Goal: Task Accomplishment & Management: Use online tool/utility

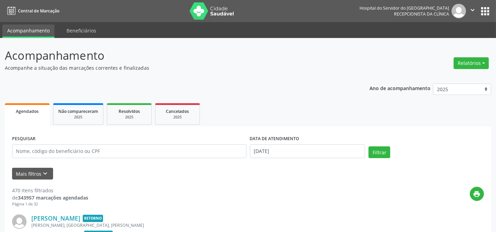
click at [29, 178] on button "Mais filtros keyboard_arrow_down" at bounding box center [32, 174] width 41 height 12
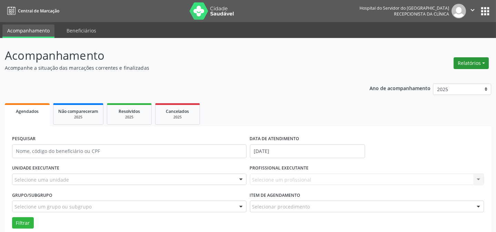
click at [463, 57] on button "Relatórios" at bounding box center [471, 63] width 35 height 12
click at [449, 79] on link "Agendamentos" at bounding box center [452, 78] width 74 height 10
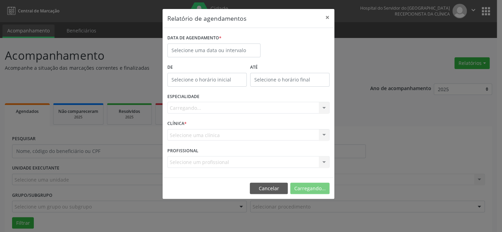
click at [238, 57] on div "DATA DE AGENDAMENTO *" at bounding box center [213, 47] width 97 height 29
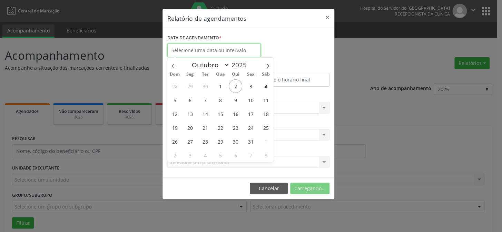
click at [238, 56] on body "Central de Marcação Hospital do Servidor do [GEOGRAPHIC_DATA] Recepcionista da …" at bounding box center [251, 116] width 502 height 232
click at [234, 89] on span "2" at bounding box center [235, 85] width 13 height 13
type input "[DATE]"
click at [234, 89] on span "2" at bounding box center [235, 85] width 13 height 13
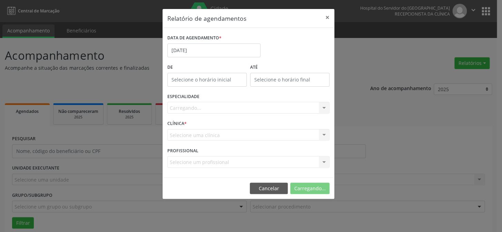
click at [222, 108] on div "Carregando... Nenhum resultado encontrado para: " " Não há nenhuma opção para s…" at bounding box center [248, 108] width 162 height 12
click at [236, 112] on div "Seleciona uma especialidade" at bounding box center [248, 108] width 162 height 12
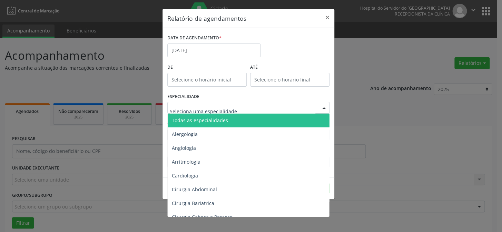
click at [215, 119] on span "Todas as especialidades" at bounding box center [200, 120] width 56 height 7
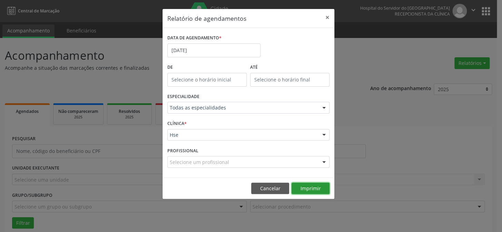
click at [306, 187] on button "Imprimir" at bounding box center [310, 188] width 38 height 12
